Goal: Task Accomplishment & Management: Manage account settings

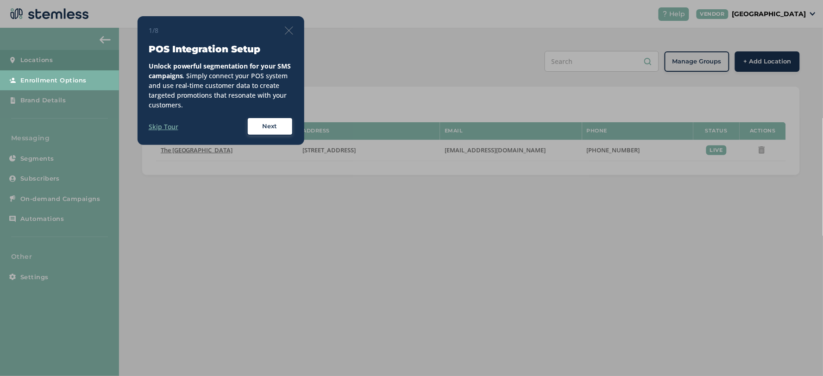
click at [288, 35] on div "1/8" at bounding box center [221, 30] width 145 height 10
click at [290, 30] on img at bounding box center [289, 30] width 8 height 8
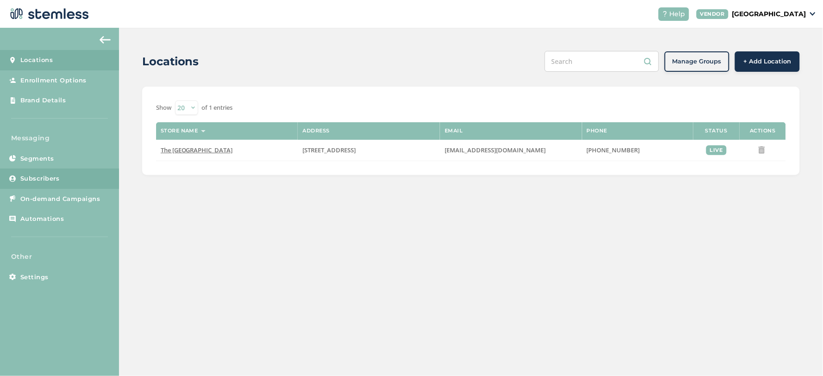
click at [49, 174] on span "Subscribers" at bounding box center [39, 178] width 39 height 9
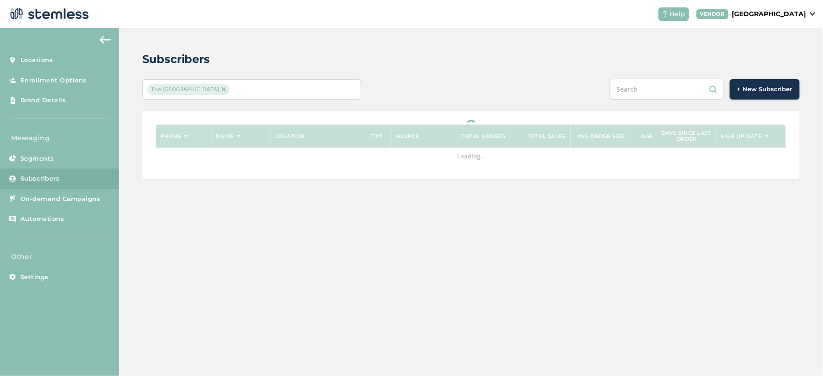
click at [235, 91] on div "The [GEOGRAPHIC_DATA]" at bounding box center [247, 89] width 200 height 11
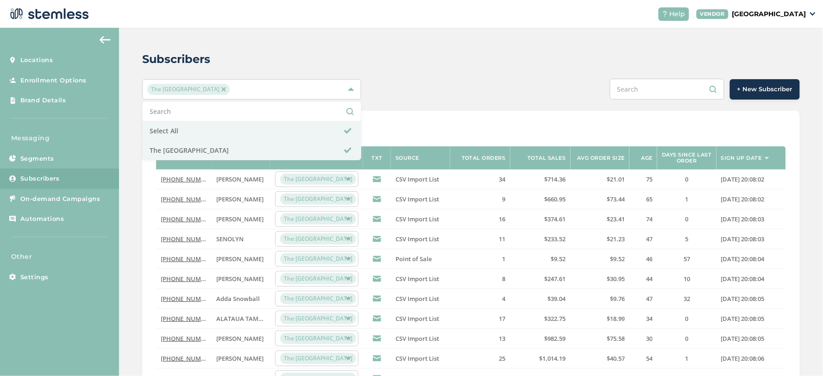
click at [449, 65] on div "Subscribers" at bounding box center [467, 59] width 651 height 17
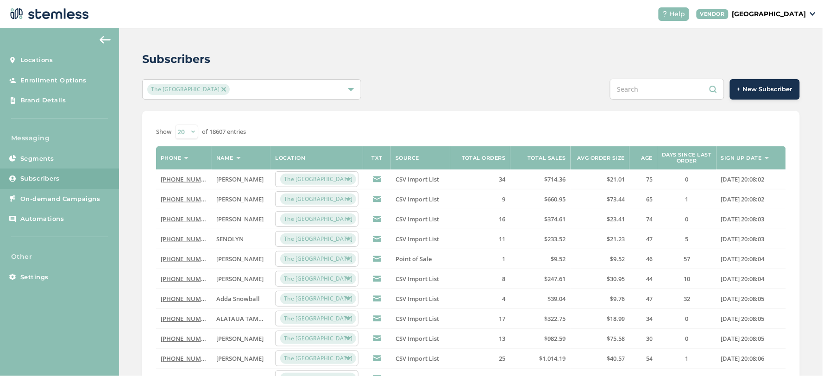
click at [777, 47] on div "Subscribers The [GEOGRAPHIC_DATA] + New Subscriber Show 20 50 100 of 18607 entr…" at bounding box center [471, 330] width 704 height 604
click at [646, 91] on input "text" at bounding box center [667, 89] width 114 height 21
click at [180, 196] on link "[PHONE_NUMBER]" at bounding box center [187, 199] width 53 height 8
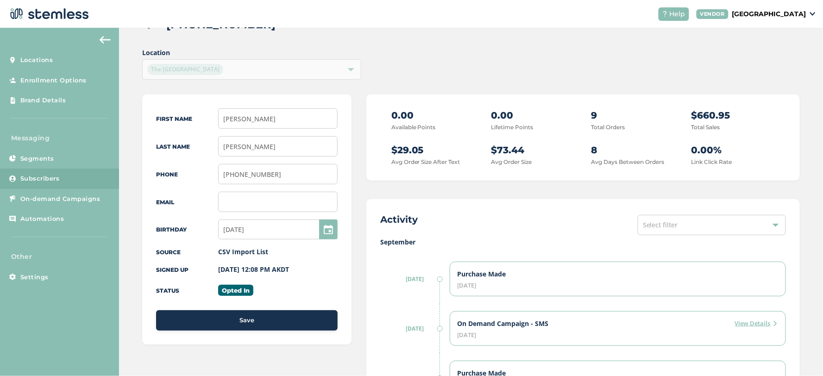
scroll to position [51, 0]
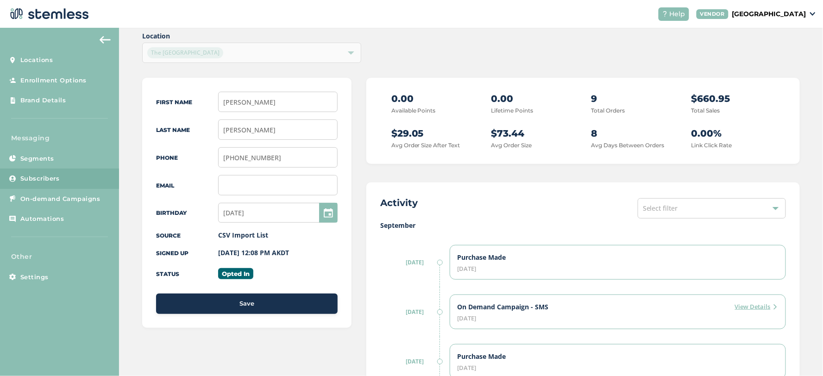
click at [436, 56] on div "Location [GEOGRAPHIC_DATA]" at bounding box center [471, 47] width 658 height 32
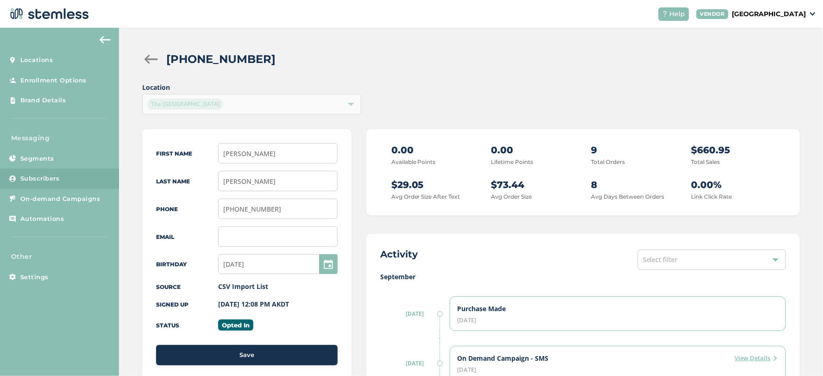
click at [665, 258] on span "Select filter" at bounding box center [660, 259] width 35 height 9
click at [537, 267] on div "Activity Select filter Select All Campaign Enrollment Preference Orders Convers…" at bounding box center [583, 260] width 406 height 24
